Goal: Navigation & Orientation: Find specific page/section

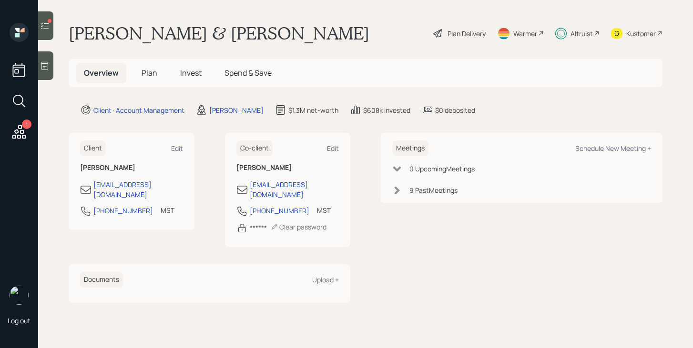
click at [19, 134] on icon at bounding box center [18, 131] width 17 height 17
